Goal: Information Seeking & Learning: Learn about a topic

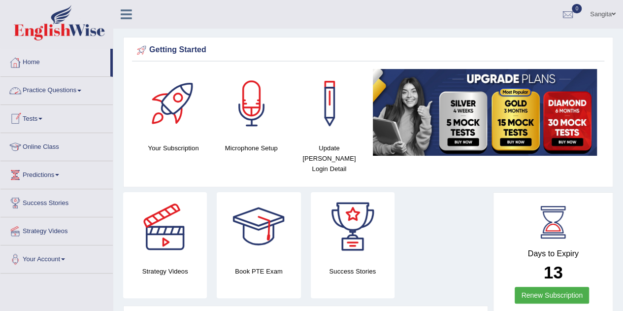
click at [52, 87] on link "Practice Questions" at bounding box center [56, 89] width 112 height 25
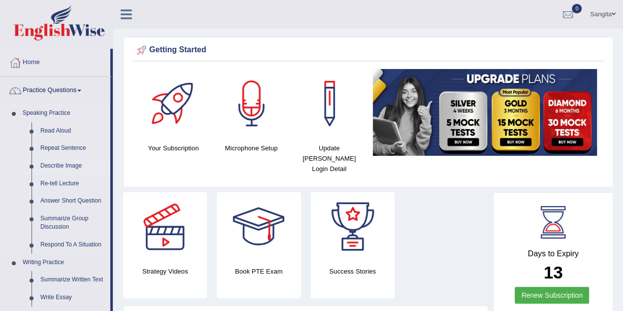
click at [65, 166] on link "Describe Image" at bounding box center [73, 166] width 74 height 18
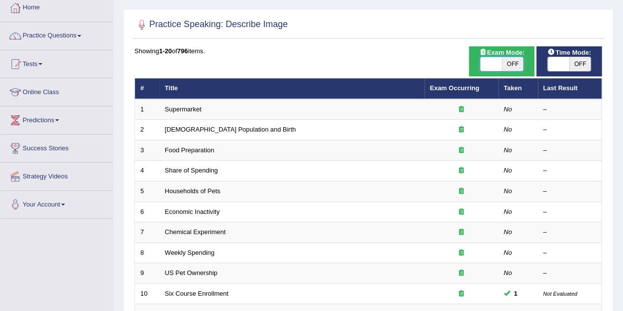
click at [489, 64] on span at bounding box center [491, 64] width 22 height 14
checkbox input "true"
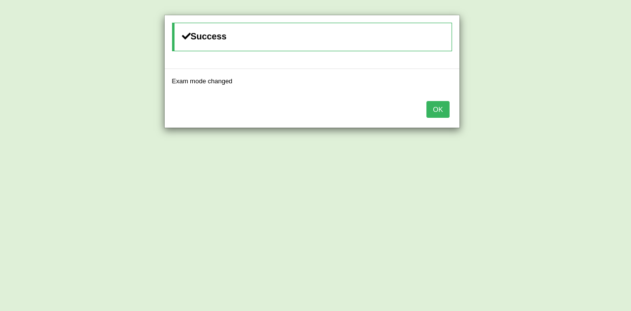
click at [439, 109] on button "OK" at bounding box center [437, 109] width 23 height 17
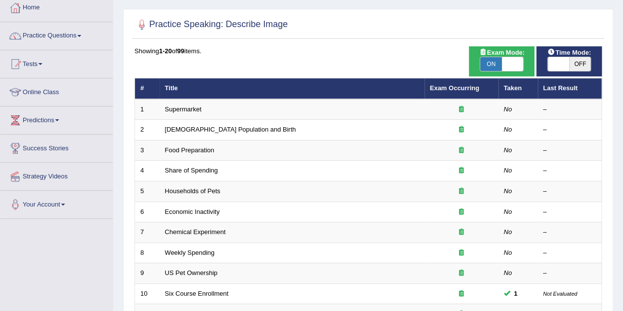
click at [559, 65] on span at bounding box center [559, 64] width 22 height 14
checkbox input "true"
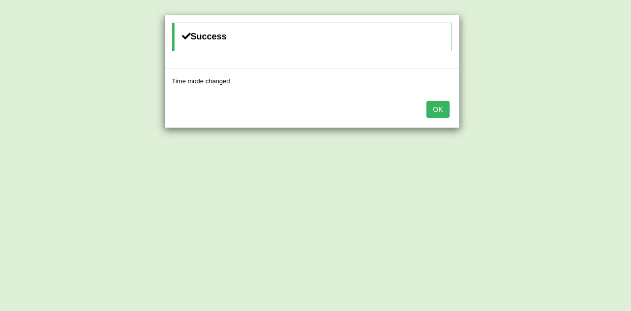
click at [438, 107] on button "OK" at bounding box center [437, 109] width 23 height 17
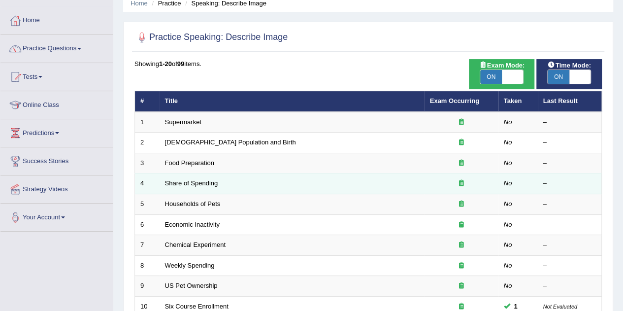
scroll to position [41, 0]
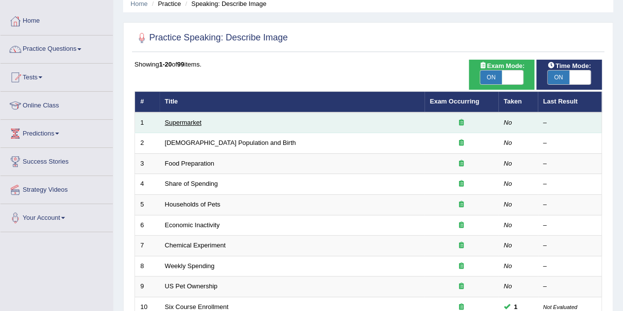
click at [191, 121] on link "Supermarket" at bounding box center [183, 122] width 36 height 7
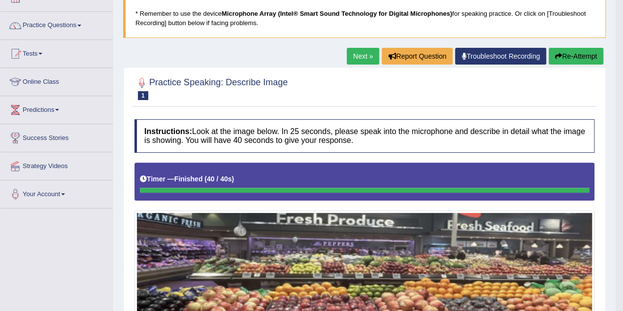
scroll to position [61, 0]
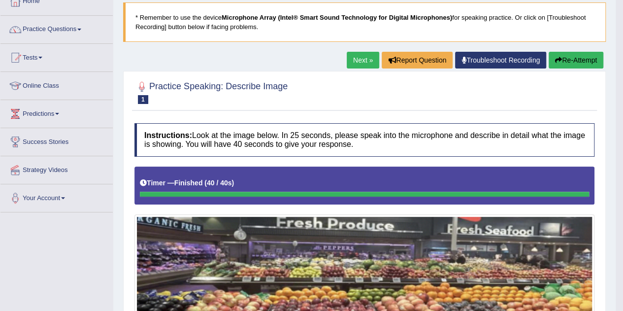
click at [359, 58] on link "Next »" at bounding box center [363, 60] width 33 height 17
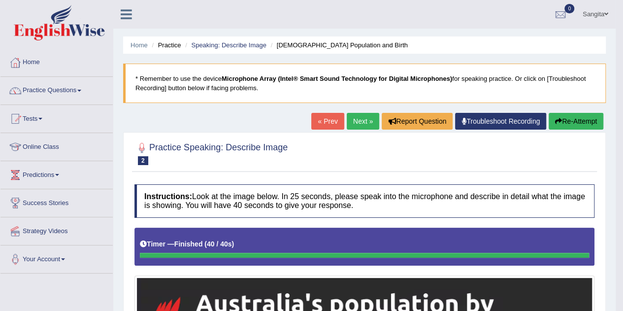
click at [358, 122] on link "Next »" at bounding box center [363, 121] width 33 height 17
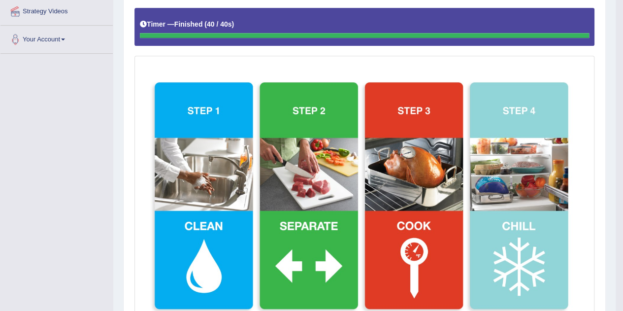
scroll to position [222, 0]
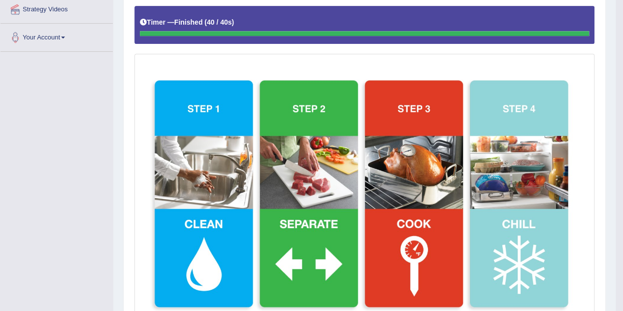
click at [233, 188] on img at bounding box center [364, 191] width 455 height 270
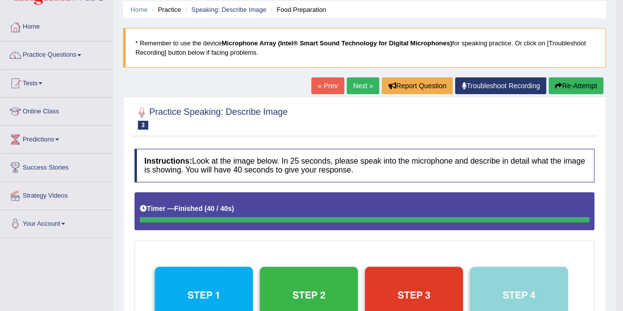
scroll to position [6, 0]
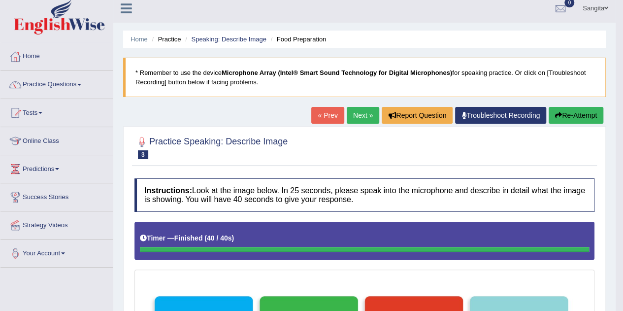
click at [356, 116] on link "Next »" at bounding box center [363, 115] width 33 height 17
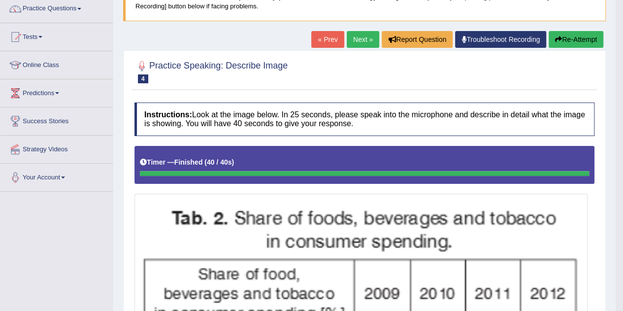
scroll to position [80, 0]
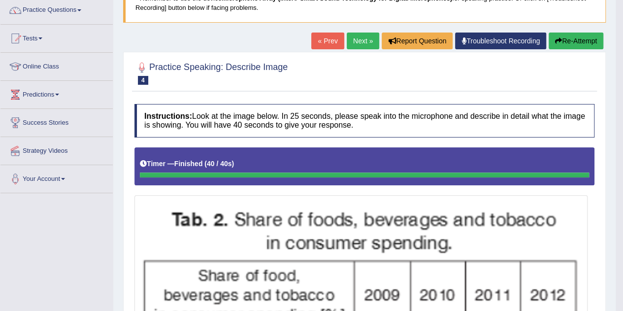
click at [573, 38] on button "Re-Attempt" at bounding box center [576, 41] width 55 height 17
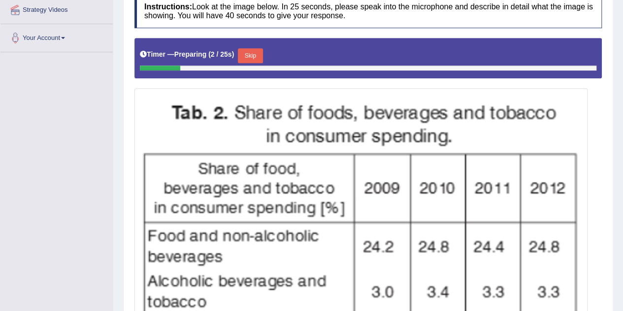
scroll to position [225, 0]
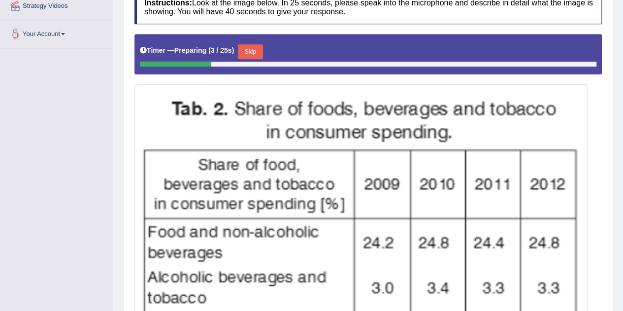
click at [251, 48] on button "Skip" at bounding box center [250, 51] width 25 height 15
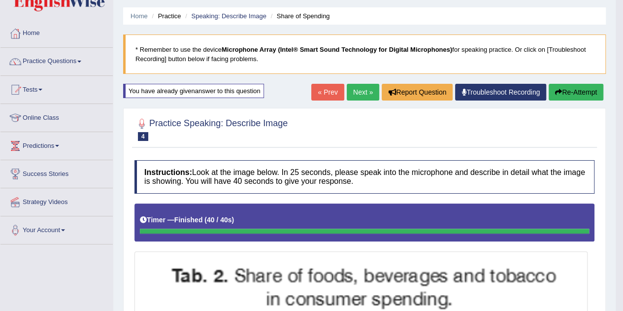
scroll to position [0, 0]
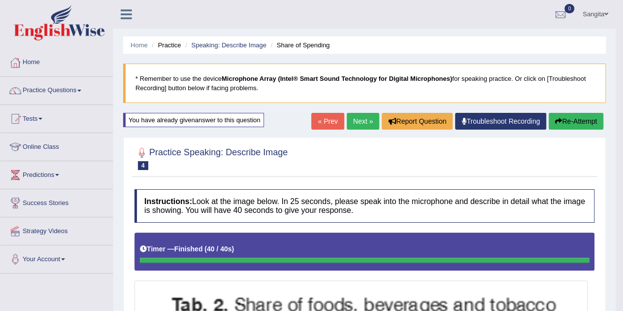
click at [361, 125] on link "Next »" at bounding box center [363, 121] width 33 height 17
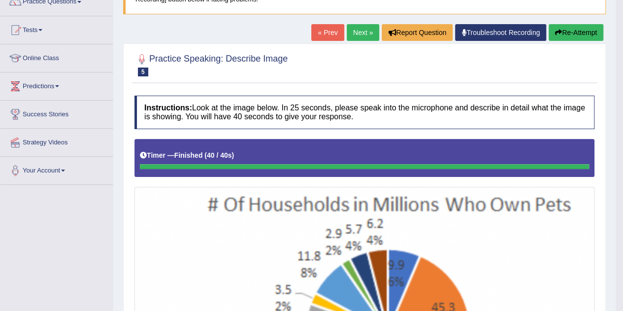
scroll to position [85, 0]
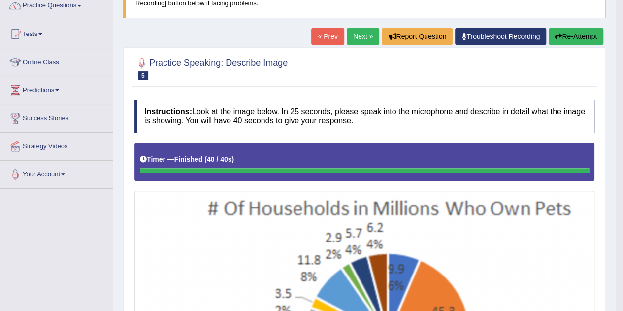
click at [560, 38] on button "Re-Attempt" at bounding box center [576, 36] width 55 height 17
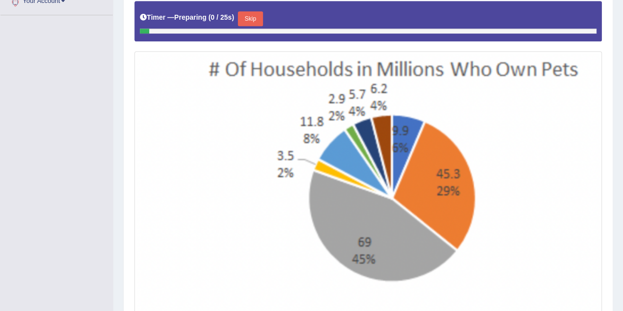
scroll to position [258, 0]
click at [251, 18] on button "Skip" at bounding box center [250, 18] width 25 height 15
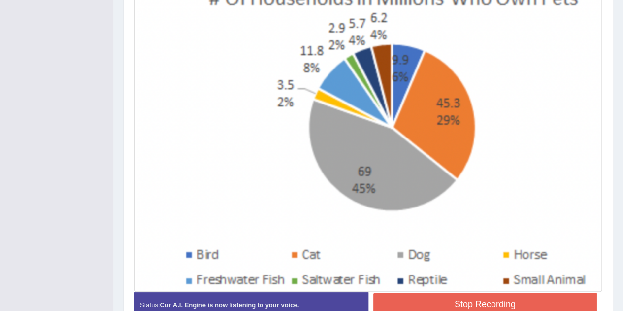
scroll to position [303, 0]
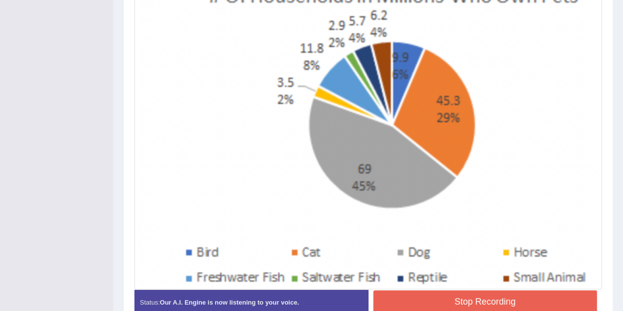
click at [474, 304] on button "Stop Recording" at bounding box center [485, 301] width 224 height 23
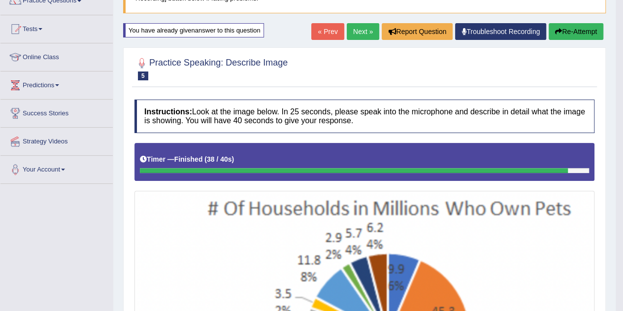
scroll to position [90, 0]
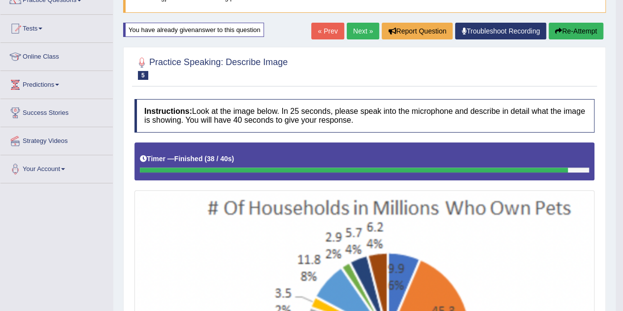
click at [225, 30] on div "You have already given answer to this question" at bounding box center [193, 30] width 141 height 14
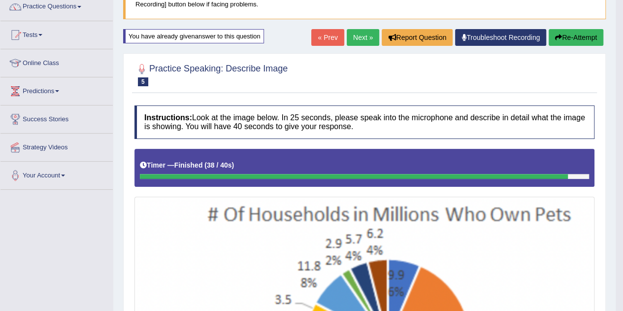
scroll to position [83, 0]
click at [579, 33] on button "Re-Attempt" at bounding box center [576, 38] width 55 height 17
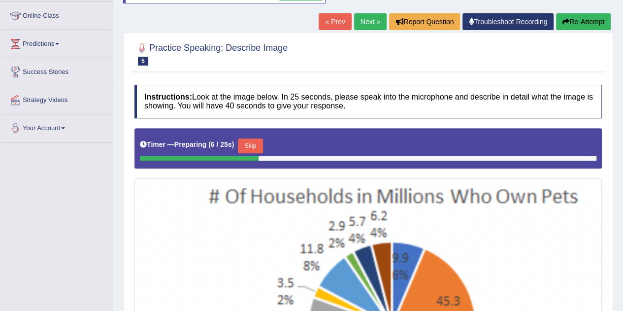
scroll to position [138, 0]
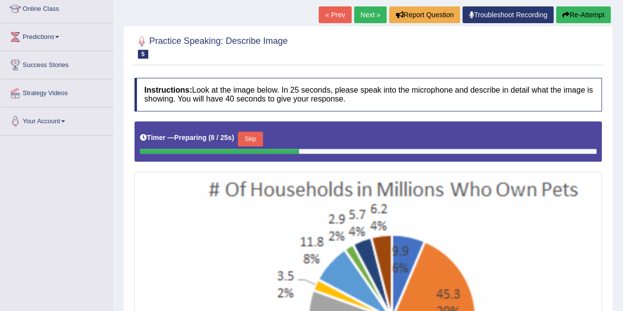
click at [254, 136] on button "Skip" at bounding box center [250, 139] width 25 height 15
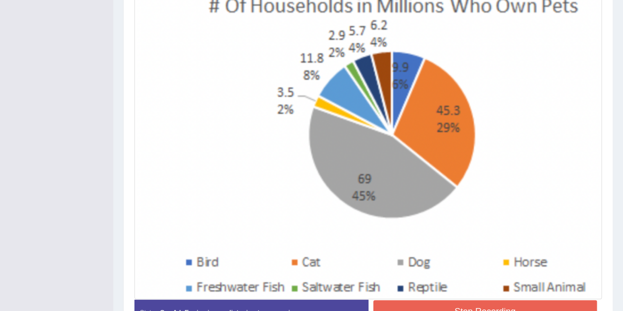
scroll to position [355, 0]
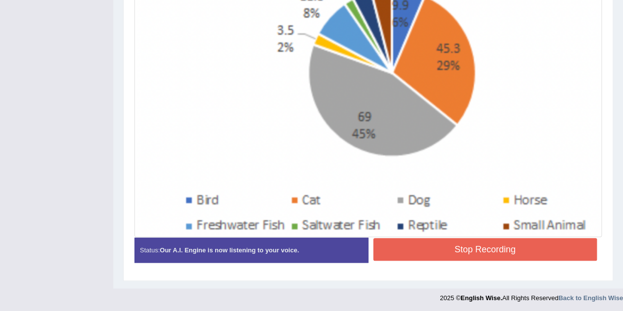
click at [443, 240] on button "Stop Recording" at bounding box center [485, 249] width 224 height 23
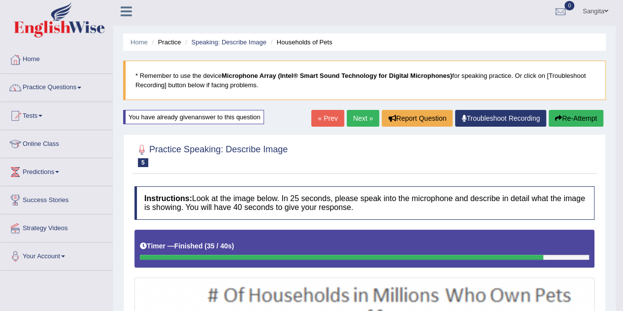
scroll to position [0, 0]
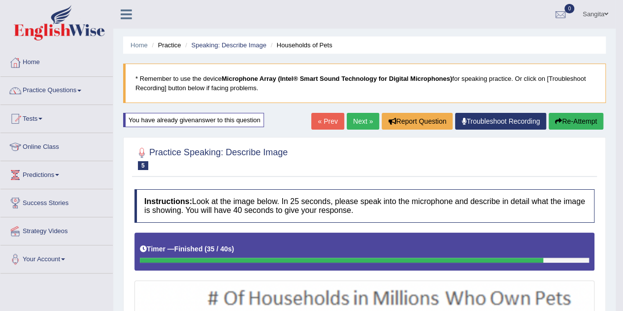
click at [41, 146] on link "Online Class" at bounding box center [56, 145] width 112 height 25
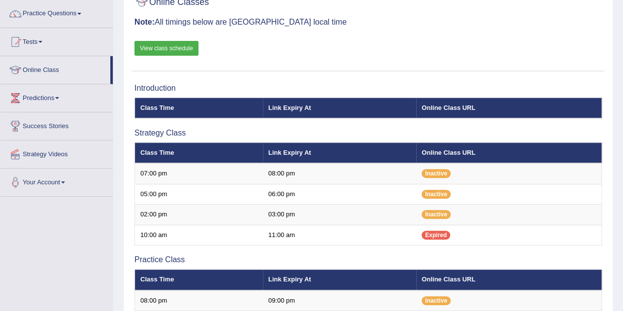
scroll to position [76, 0]
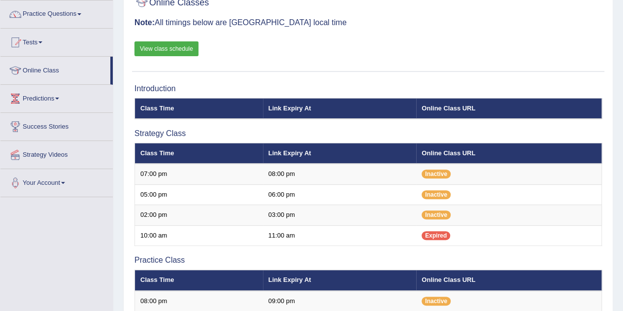
click at [174, 49] on link "View class schedule" at bounding box center [167, 48] width 64 height 15
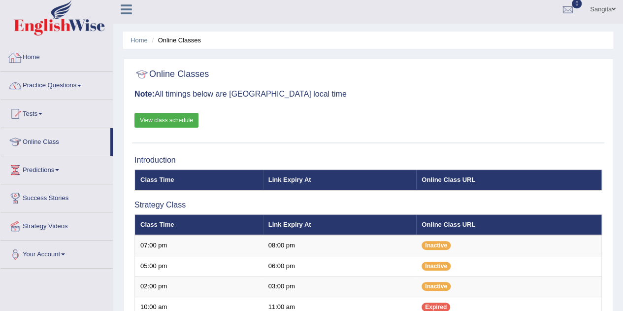
scroll to position [0, 0]
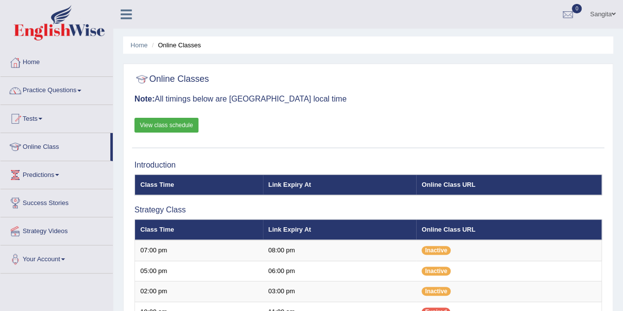
click at [56, 89] on link "Practice Questions" at bounding box center [56, 89] width 112 height 25
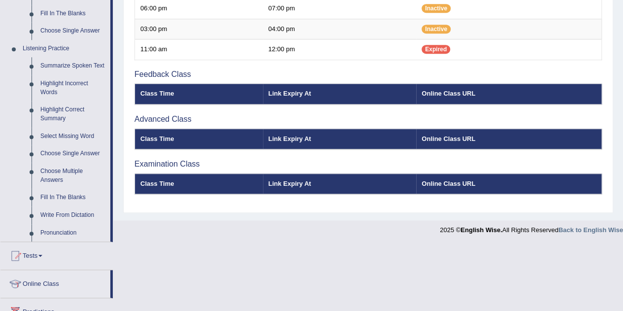
scroll to position [413, 0]
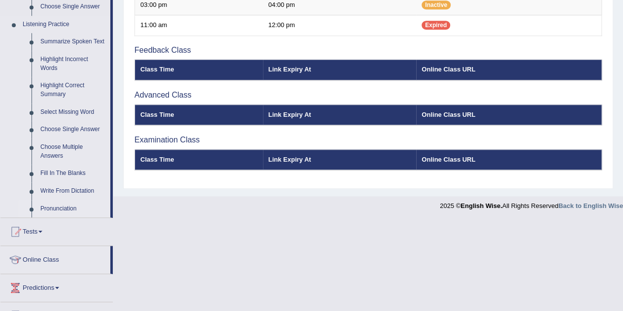
click at [62, 209] on link "Pronunciation" at bounding box center [73, 209] width 74 height 18
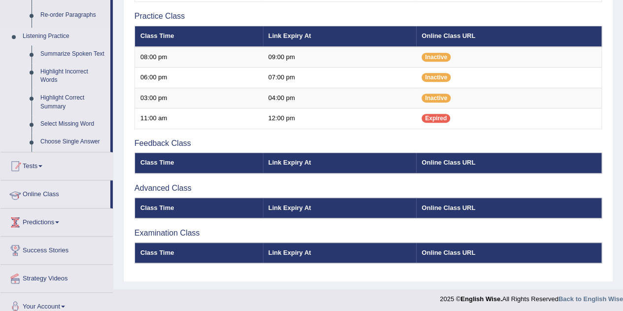
scroll to position [135, 0]
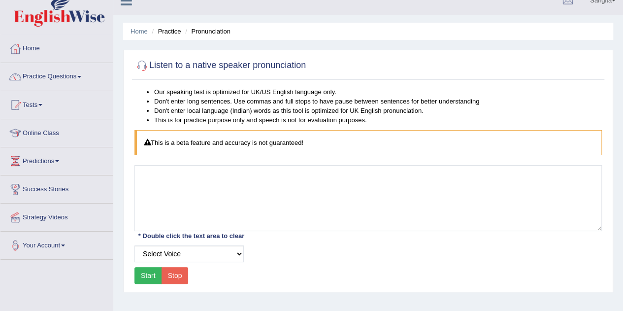
scroll to position [13, 0]
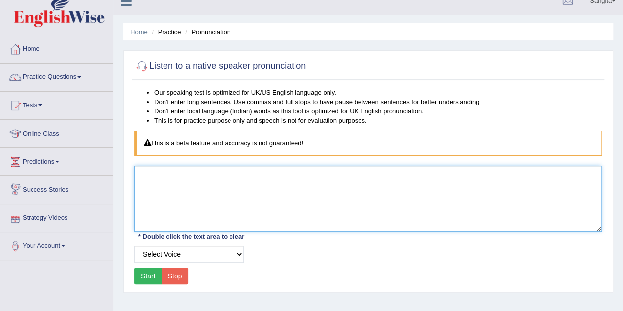
click at [191, 198] on textarea at bounding box center [369, 199] width 468 height 66
type textarea "unofficial"
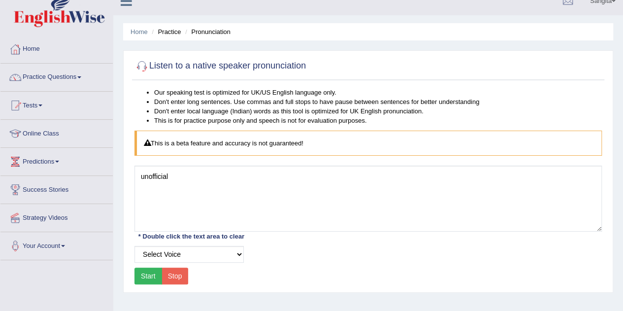
click at [138, 274] on button "Start" at bounding box center [149, 276] width 28 height 17
click at [54, 78] on link "Practice Questions" at bounding box center [56, 76] width 112 height 25
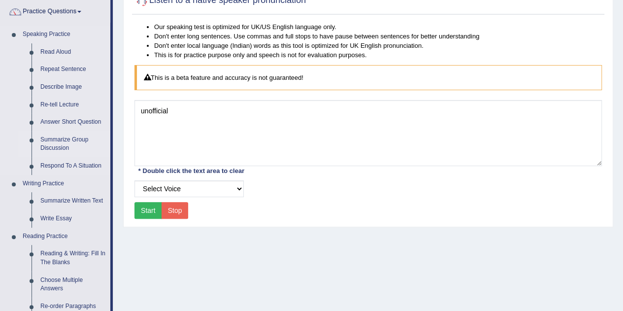
scroll to position [79, 0]
